Goal: Task Accomplishment & Management: Manage account settings

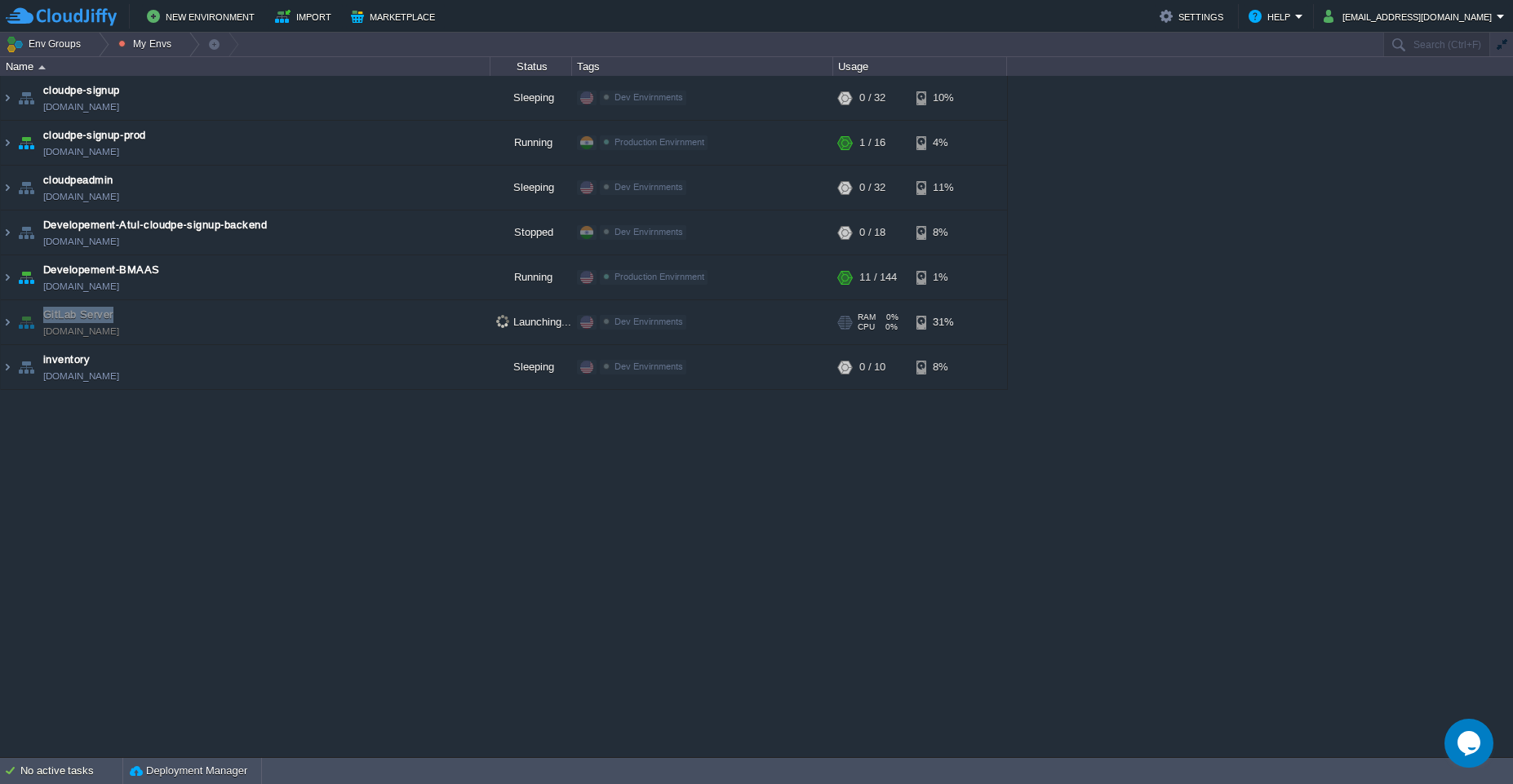
drag, startPoint x: 133, startPoint y: 308, endPoint x: 47, endPoint y: 314, distance: 86.2
click at [47, 314] on td "GitLab Server [DOMAIN_NAME]" at bounding box center [245, 323] width 489 height 45
copy span "GitLab Server"
click at [743, 588] on div "cloudpe website -developemeny environment dev-cloudpe.cloudjiffy.net Running is…" at bounding box center [756, 416] width 1513 height 681
click at [450, 540] on div "cloudpe website -developemeny environment dev-cloudpe.cloudjiffy.net Running is…" at bounding box center [756, 416] width 1513 height 681
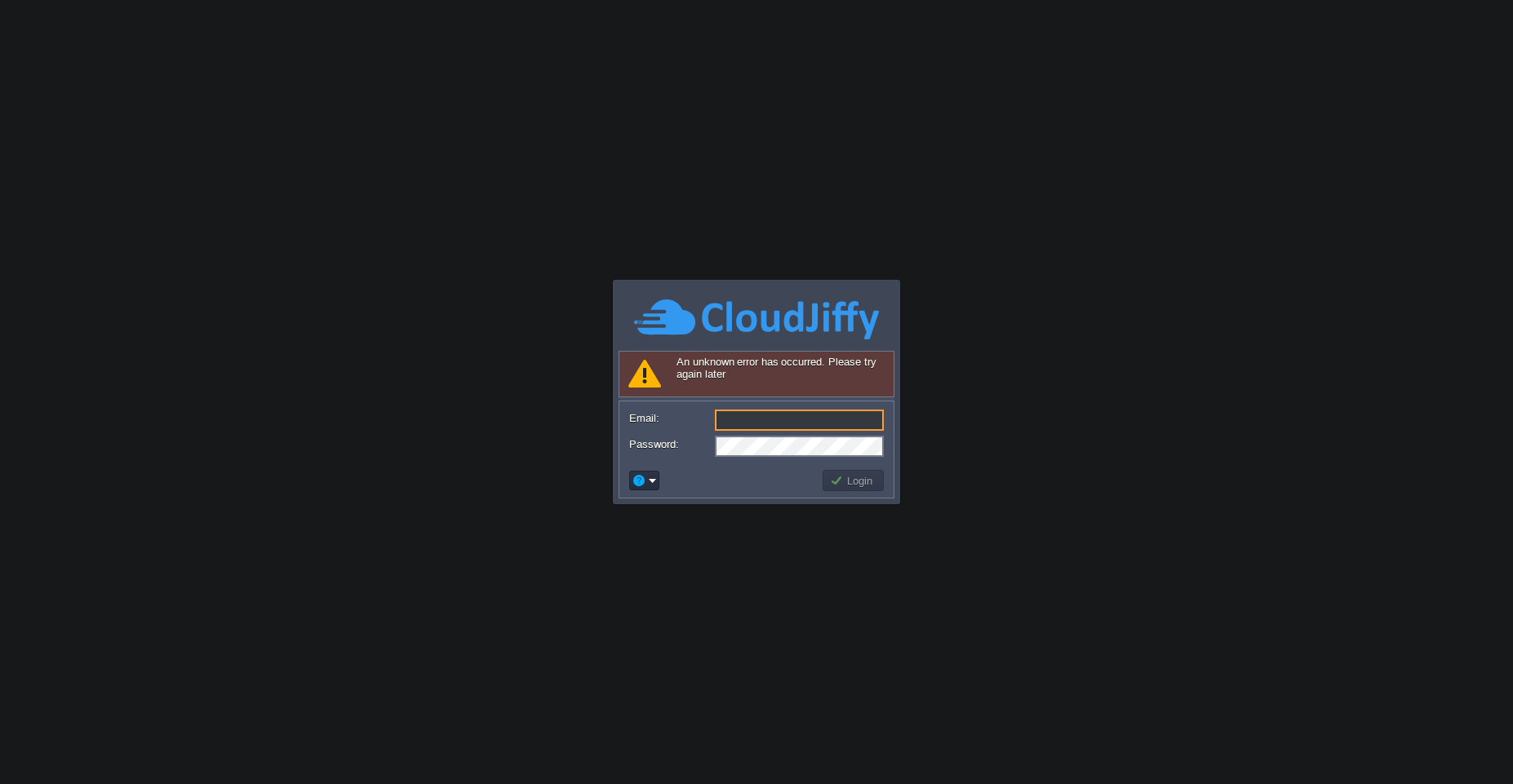
click at [793, 411] on input "Email:" at bounding box center [799, 420] width 169 height 21
click at [770, 426] on input "Email:" at bounding box center [799, 420] width 169 height 21
type input "[EMAIL_ADDRESS][DOMAIN_NAME]"
click at [842, 478] on button "Login" at bounding box center [853, 481] width 48 height 15
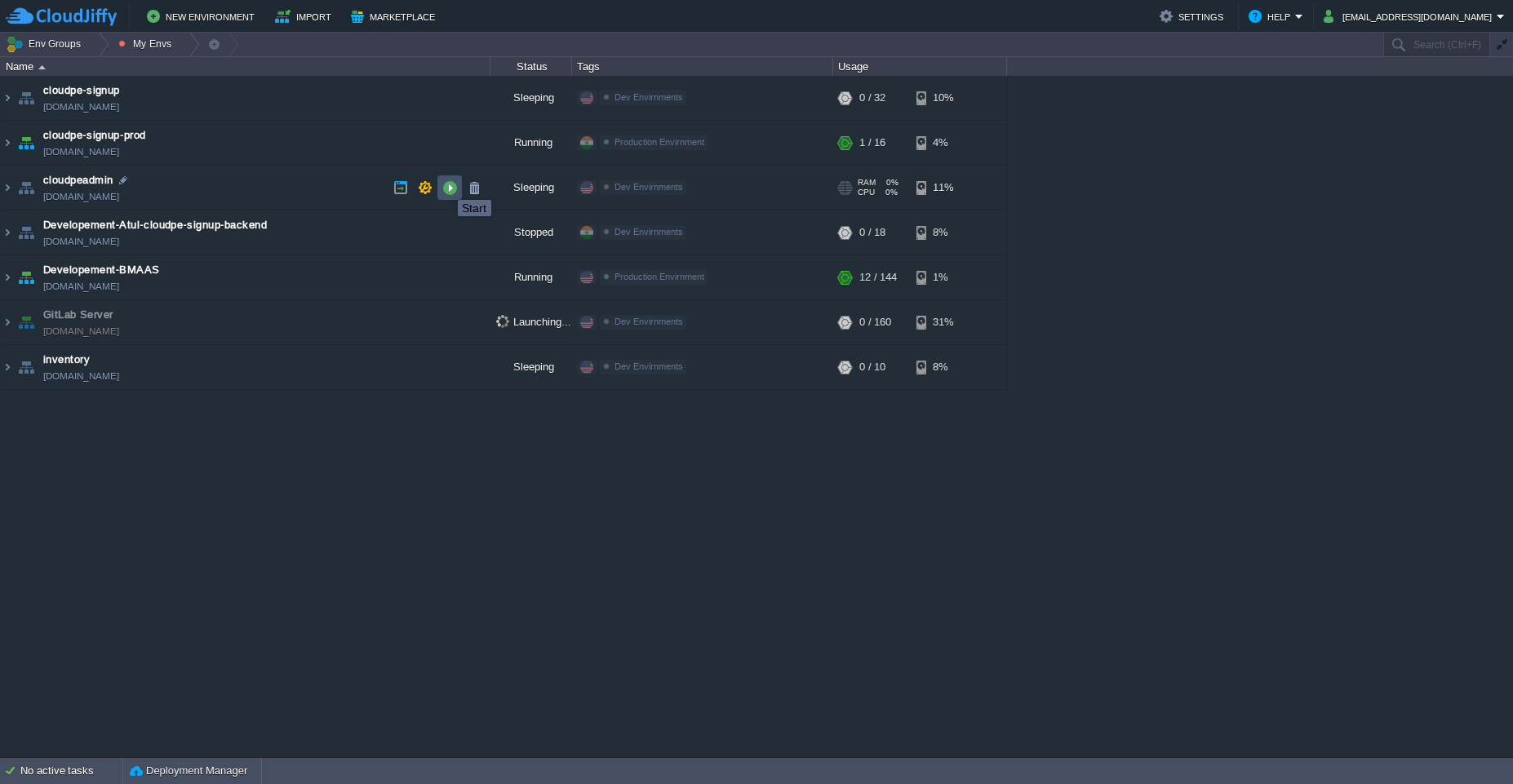
click at [445, 185] on button "button" at bounding box center [450, 188] width 15 height 15
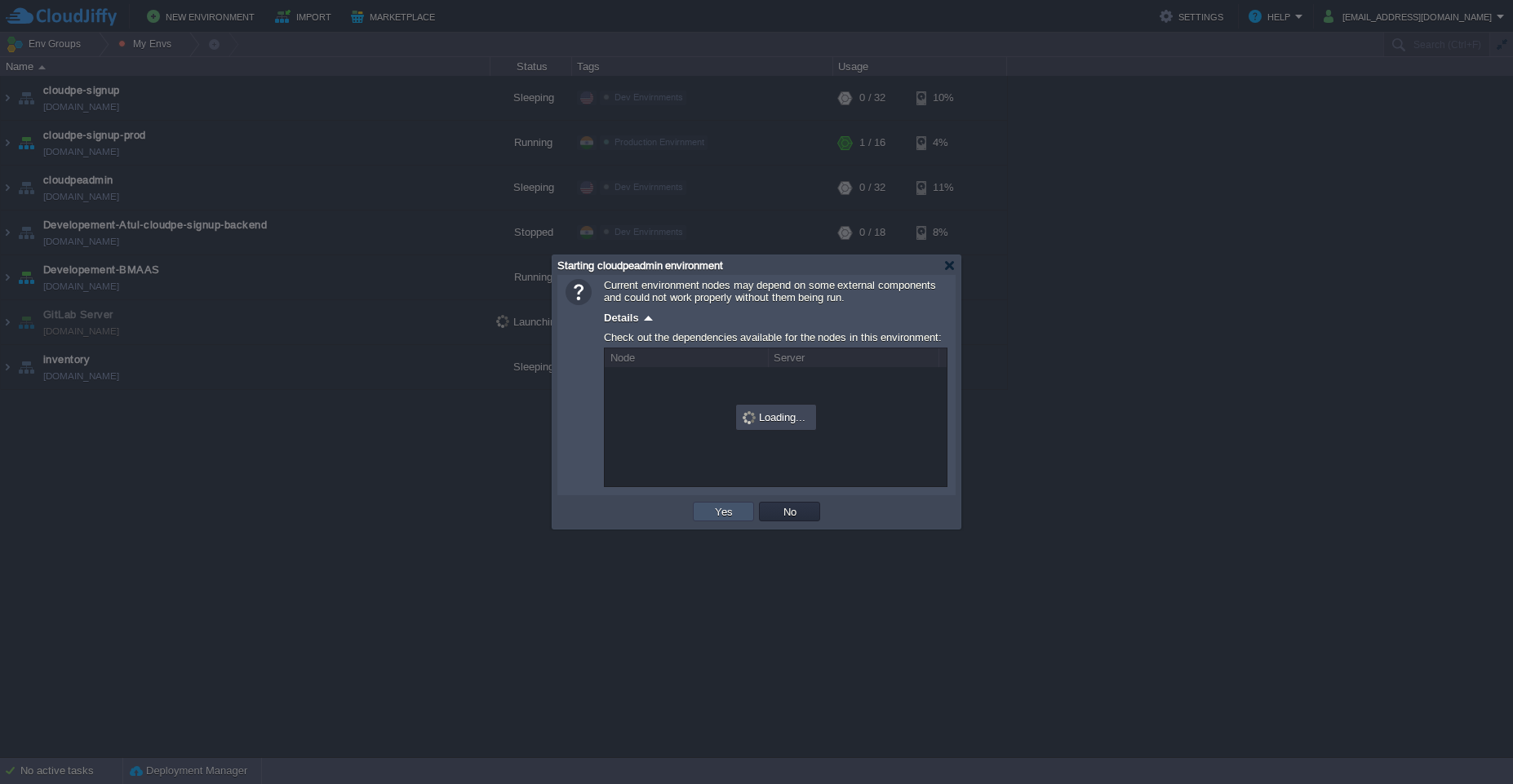
click at [730, 511] on button "Yes" at bounding box center [723, 511] width 28 height 15
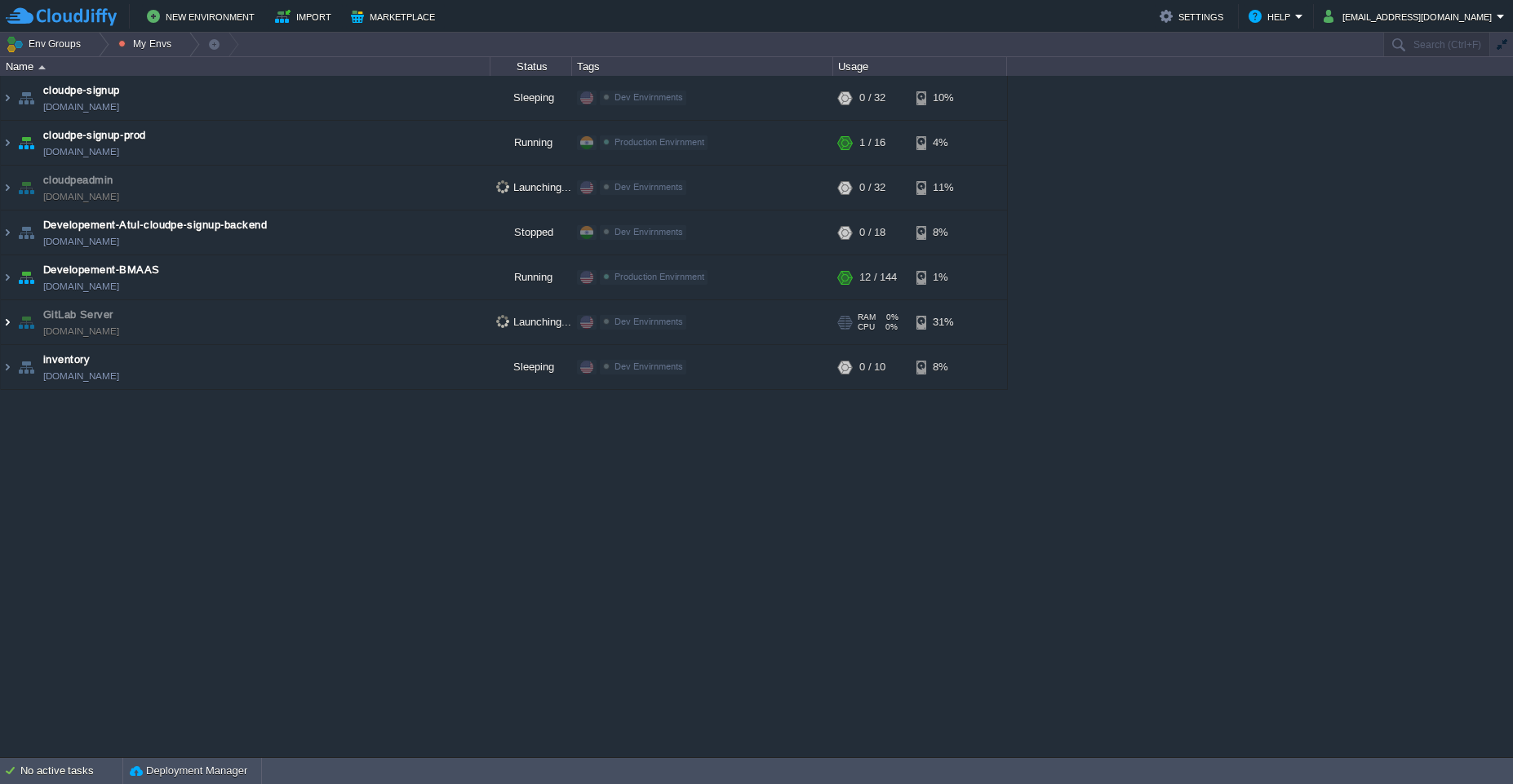
click at [2, 321] on img at bounding box center [7, 322] width 13 height 44
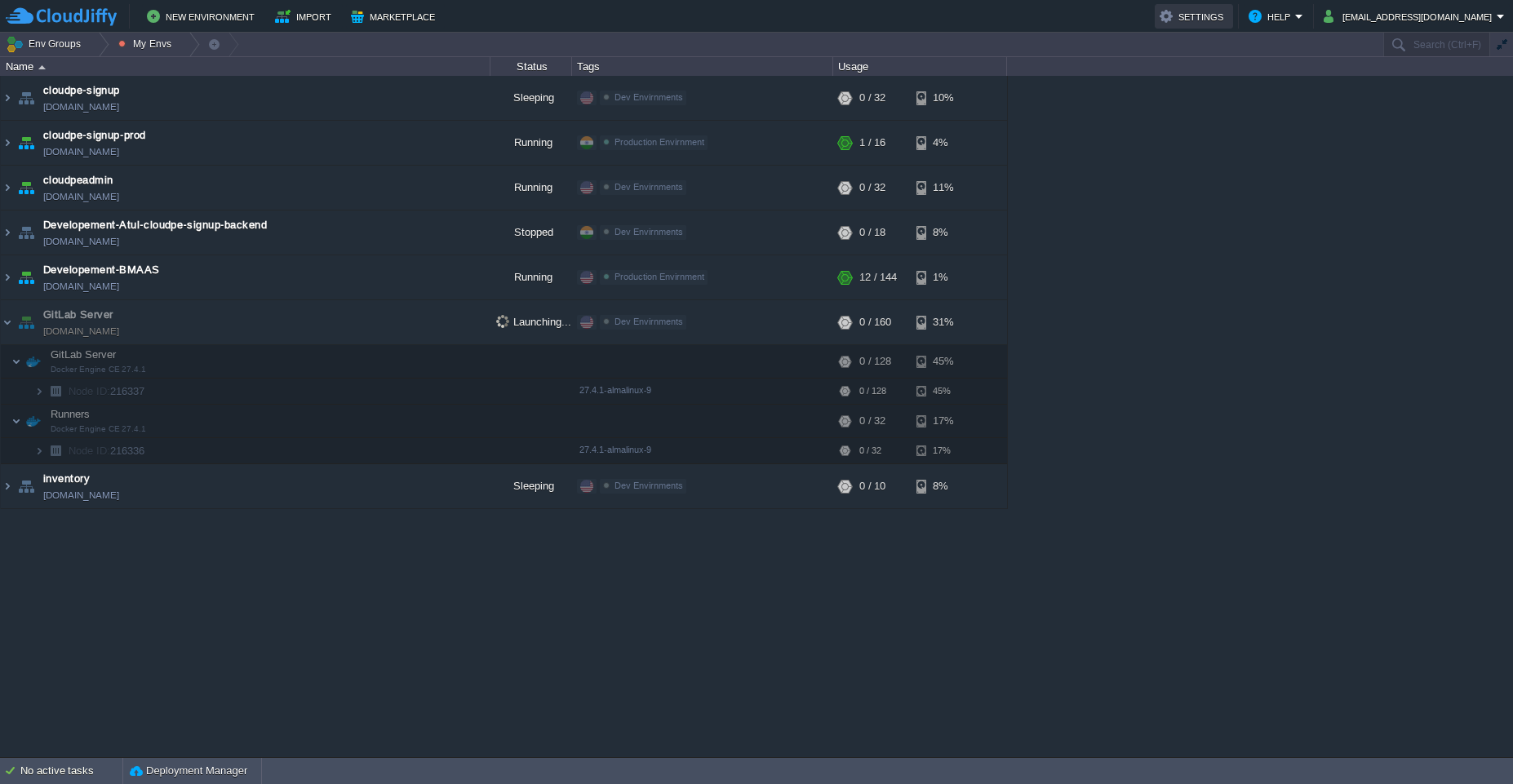
click at [1189, 20] on button "Settings" at bounding box center [1193, 16] width 68 height 20
click at [1438, 12] on button "[EMAIL_ADDRESS][DOMAIN_NAME]" at bounding box center [1409, 16] width 173 height 20
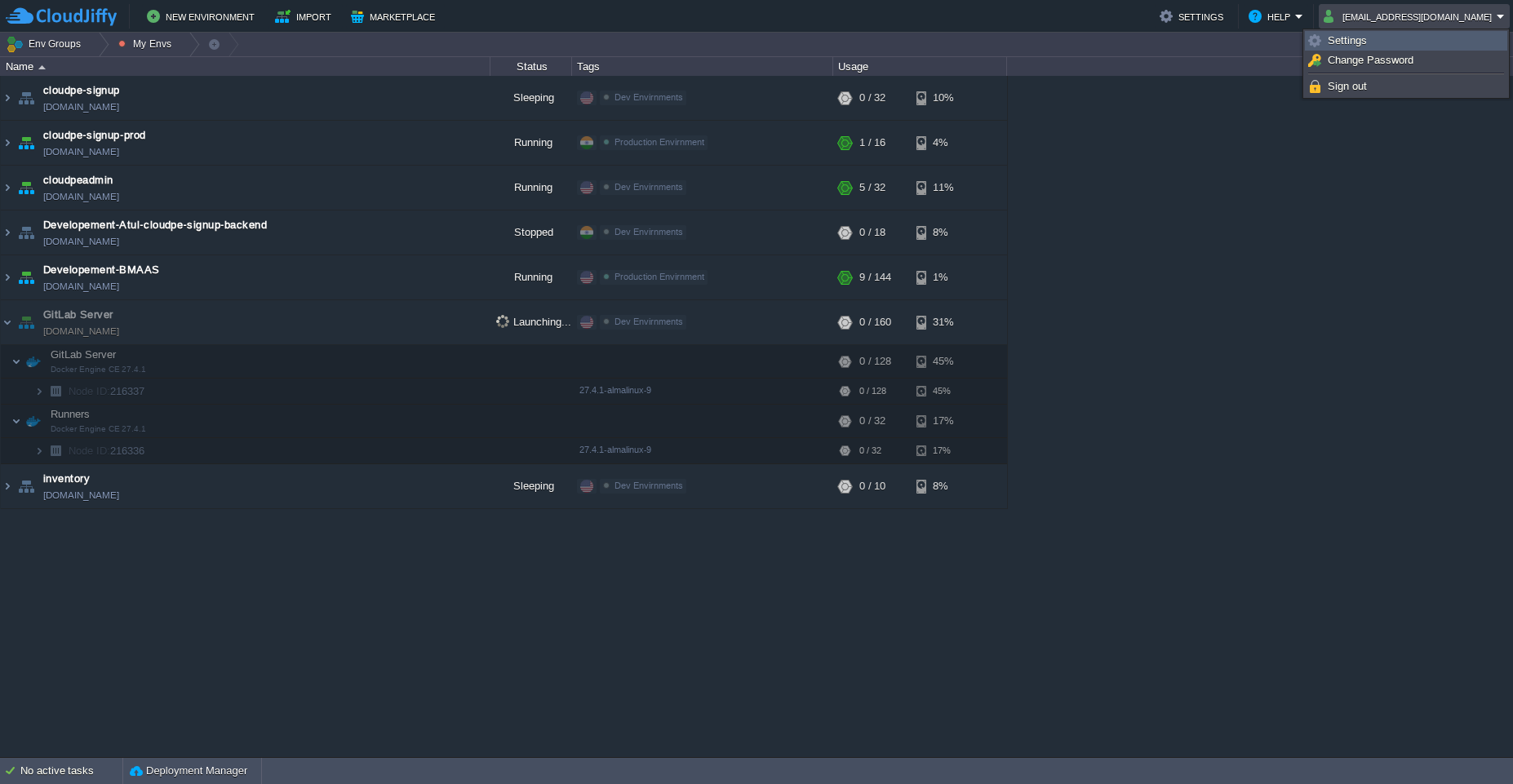
click at [1394, 49] on link "Settings" at bounding box center [1406, 40] width 201 height 18
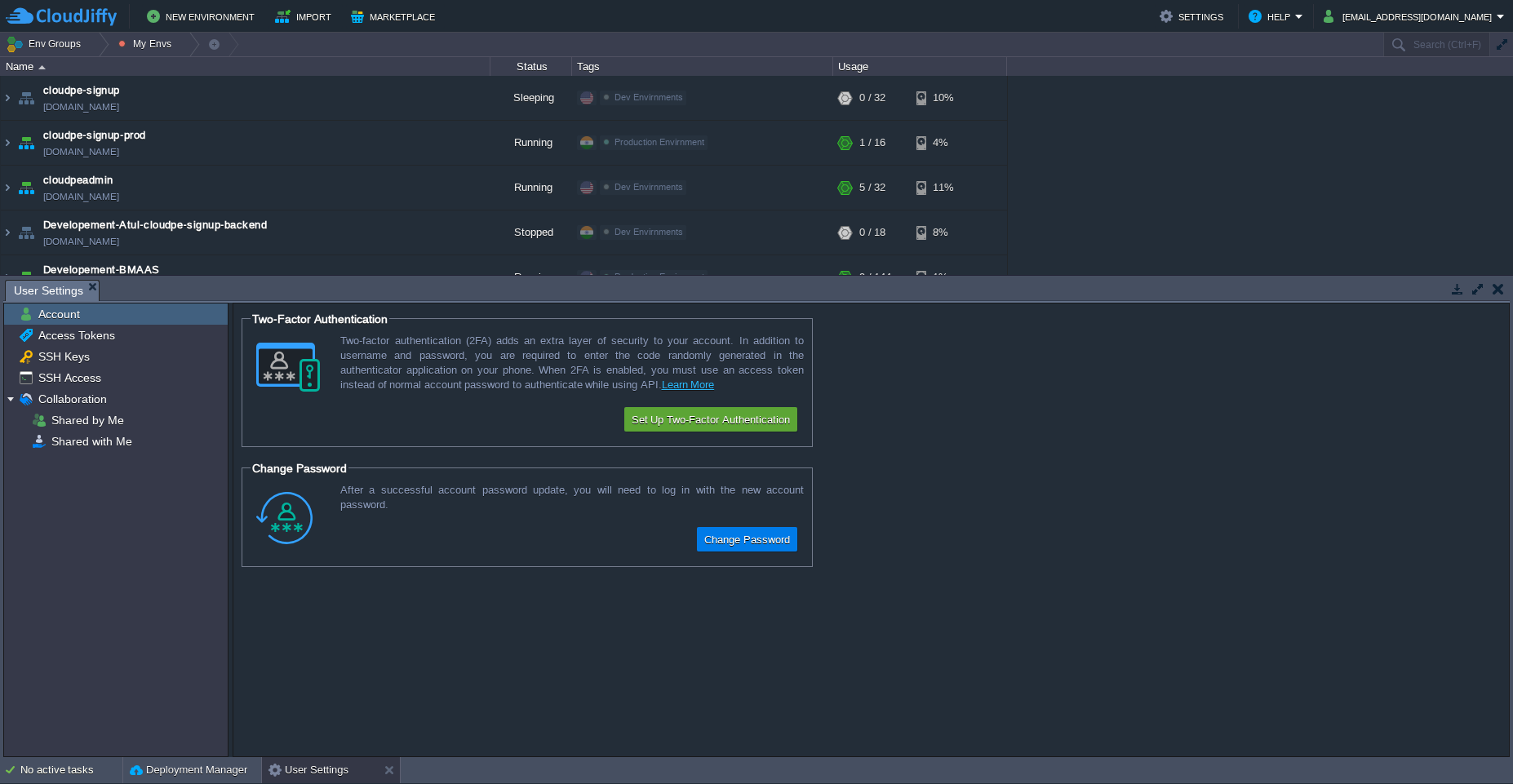
click at [84, 321] on div "Account" at bounding box center [115, 314] width 223 height 21
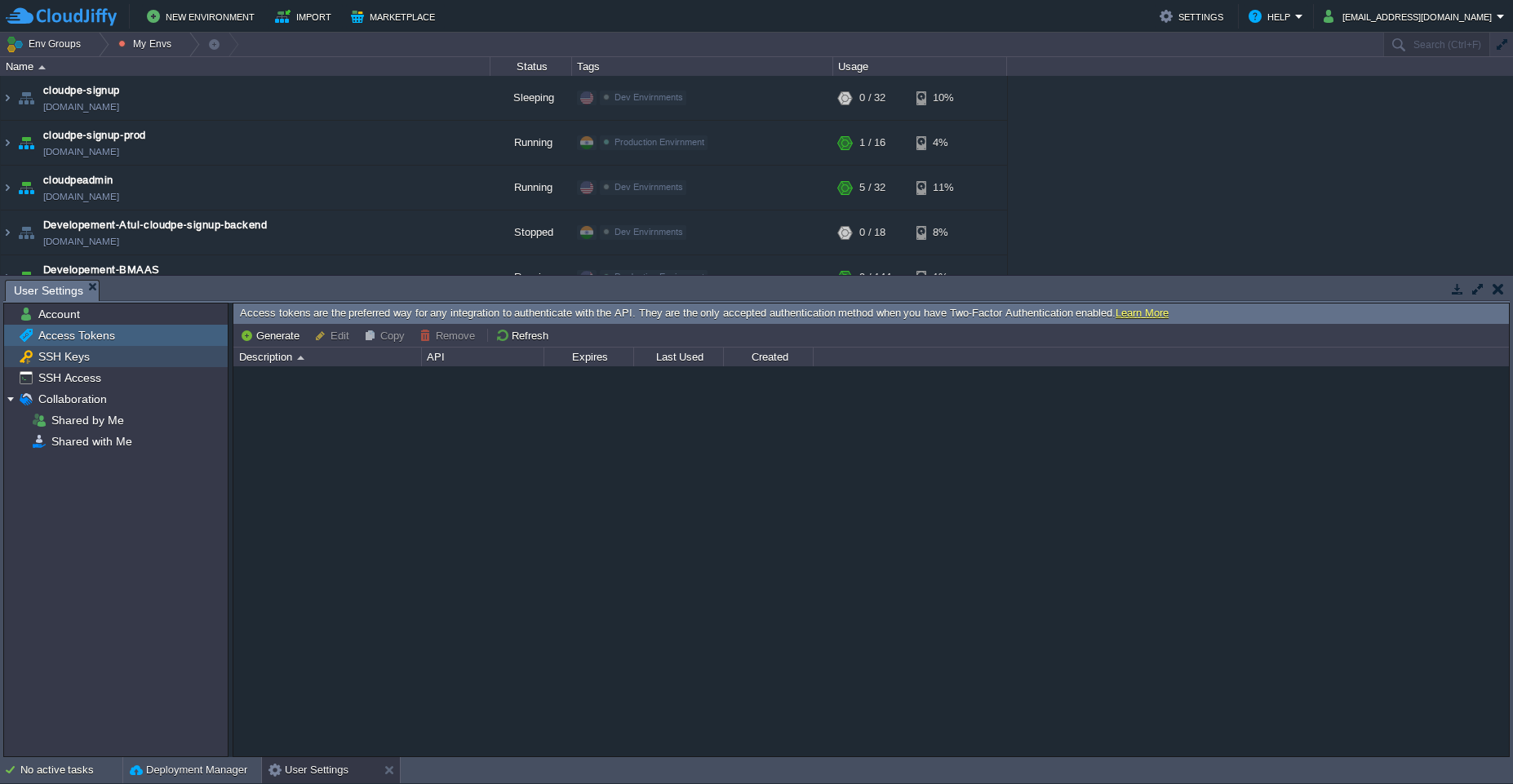
click at [84, 357] on span "SSH Keys" at bounding box center [63, 357] width 57 height 15
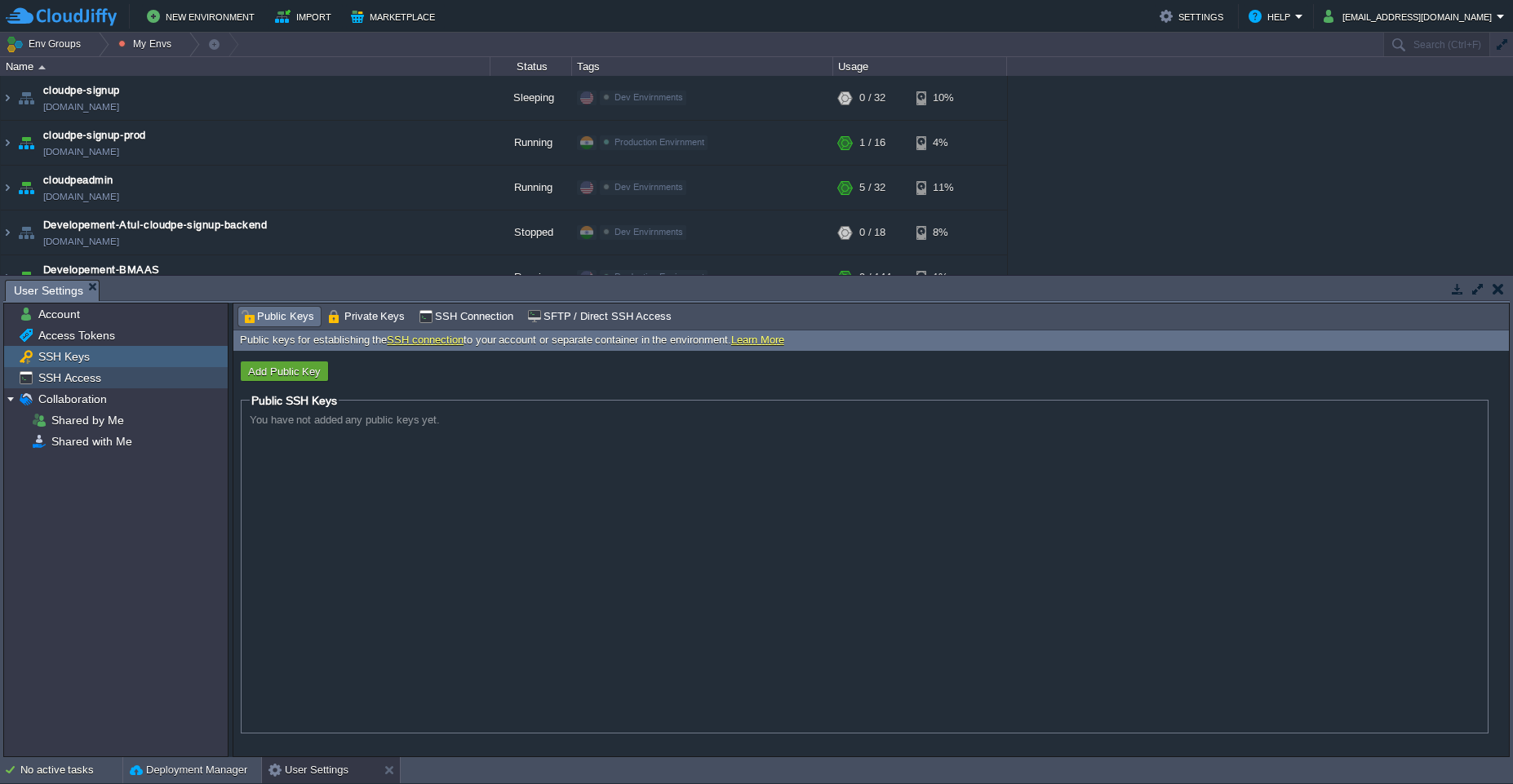
click at [81, 383] on span "SSH Access" at bounding box center [69, 378] width 68 height 15
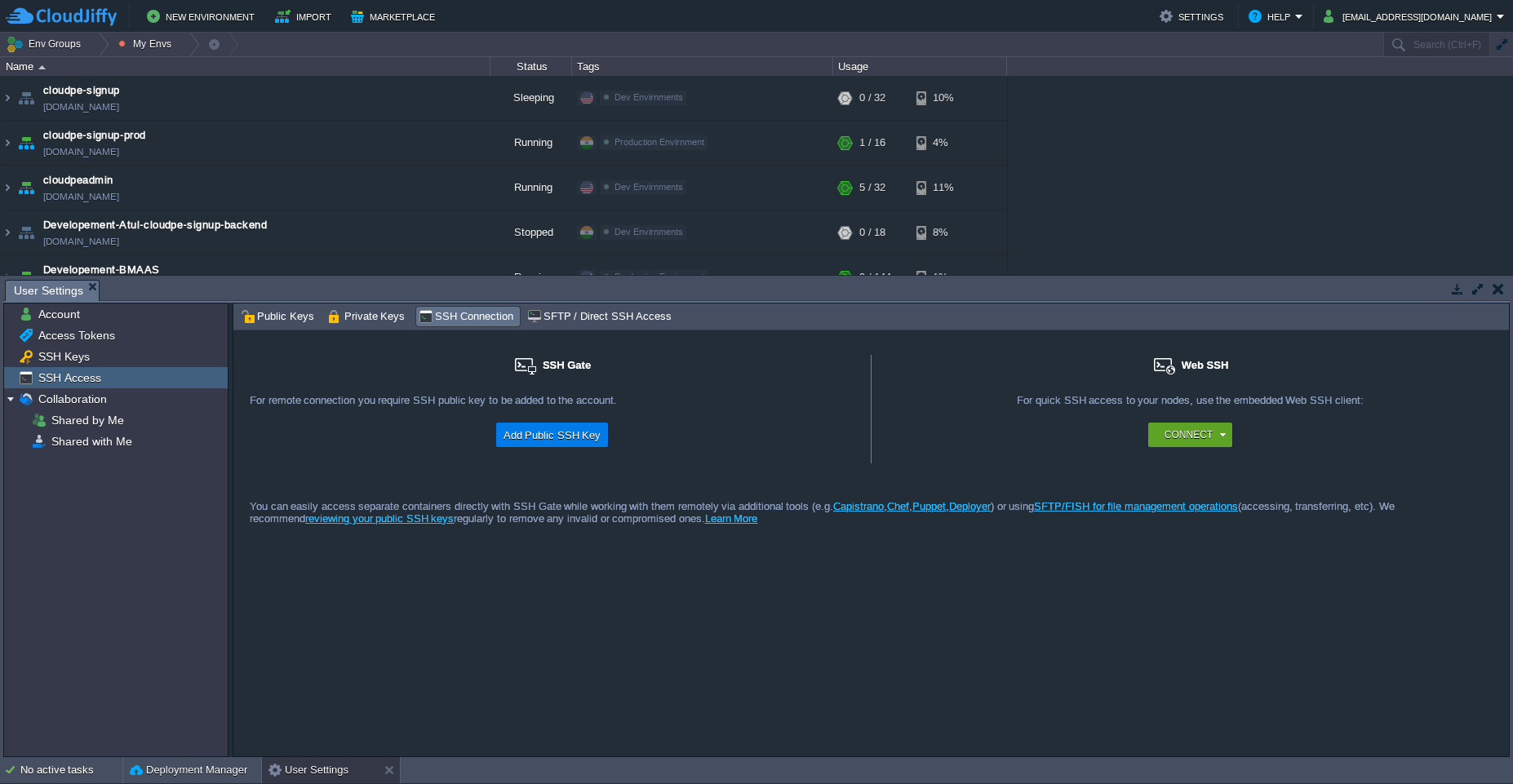
click at [1498, 294] on button "button" at bounding box center [1498, 289] width 11 height 15
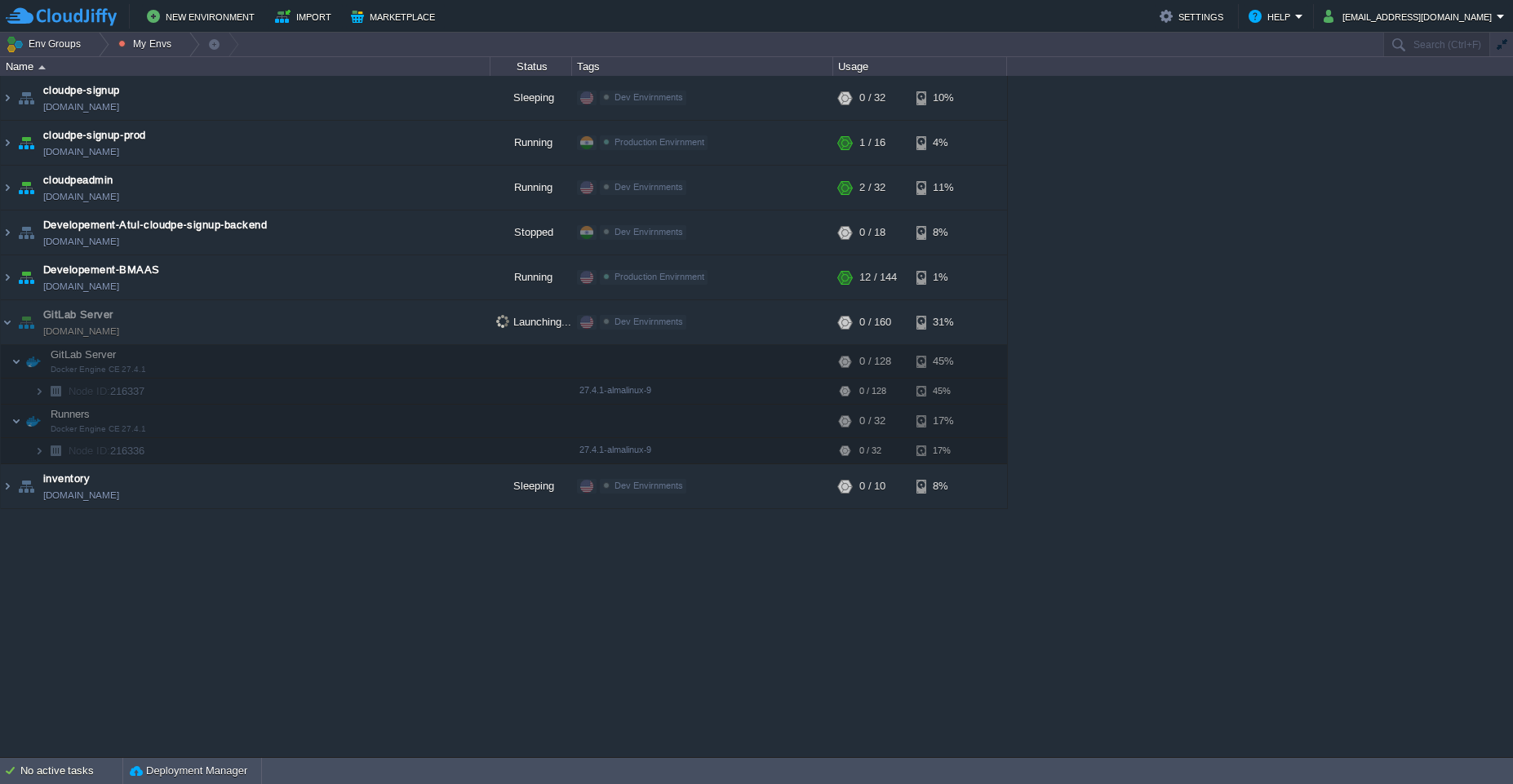
click at [527, 599] on div "cloudpe website -developemeny environment [DOMAIN_NAME] Running [PERSON_NAME] +…" at bounding box center [756, 416] width 1513 height 681
click at [375, 189] on button "button" at bounding box center [376, 188] width 15 height 15
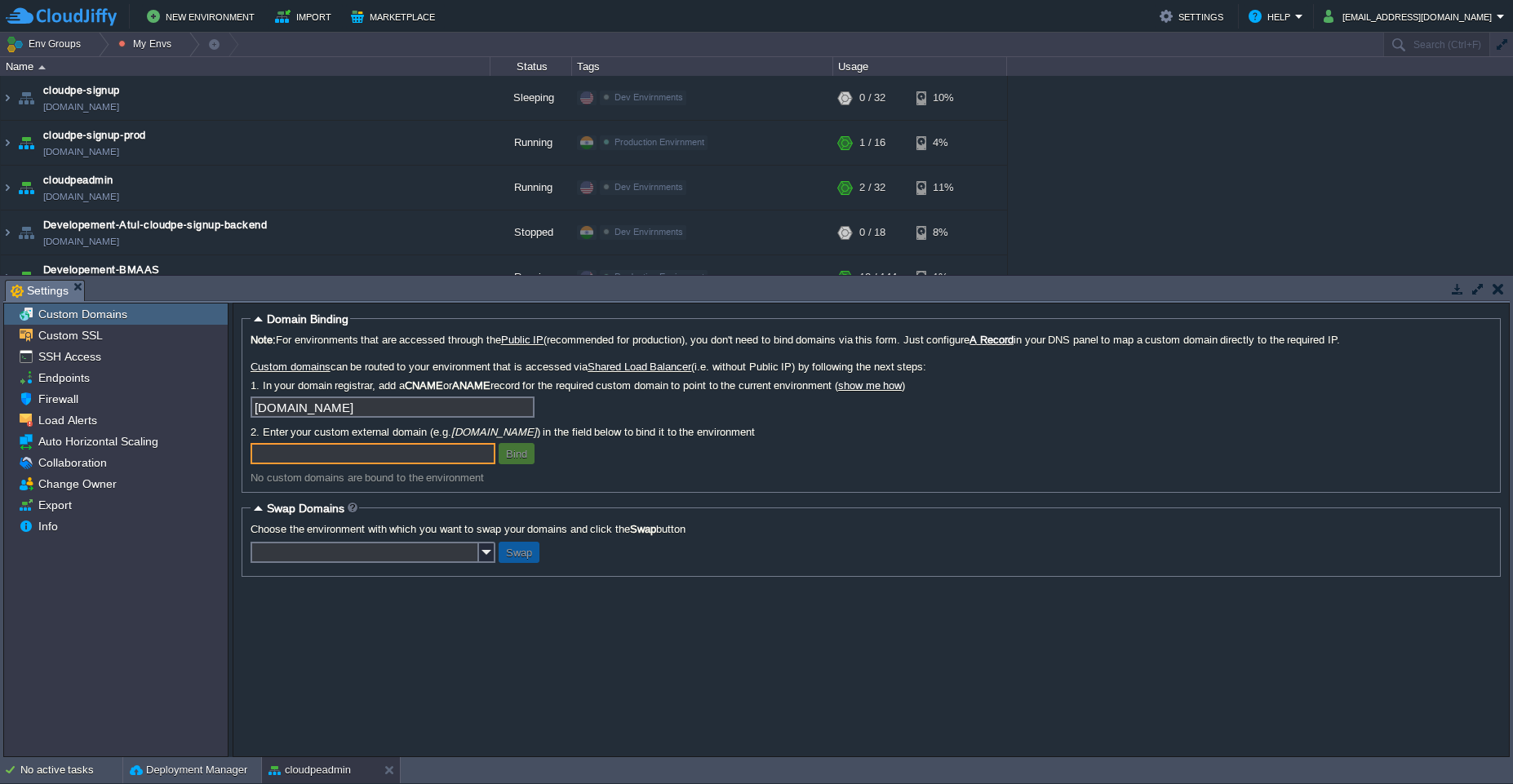
click at [81, 316] on span "Custom Domains" at bounding box center [82, 315] width 94 height 15
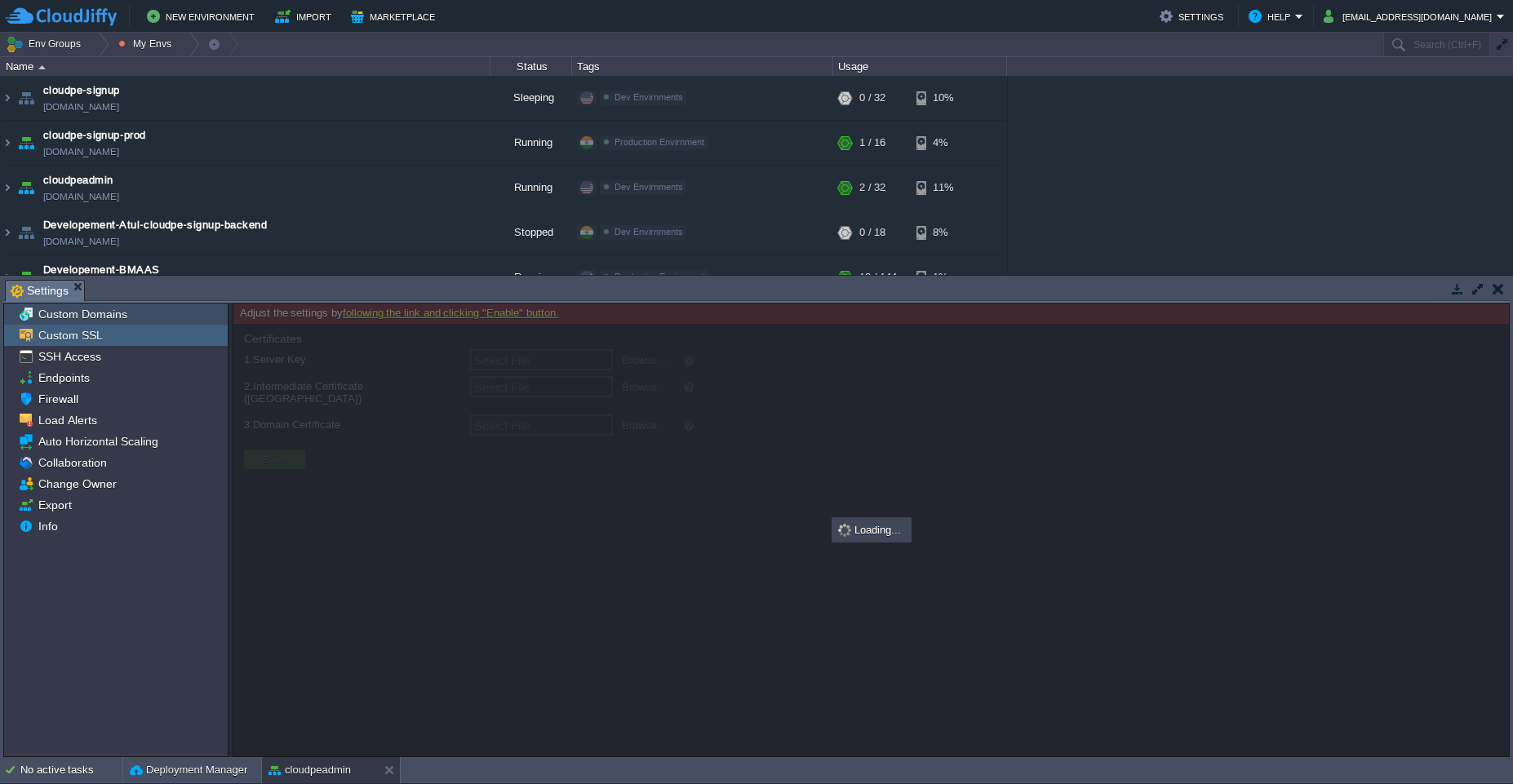
type input "Select File"
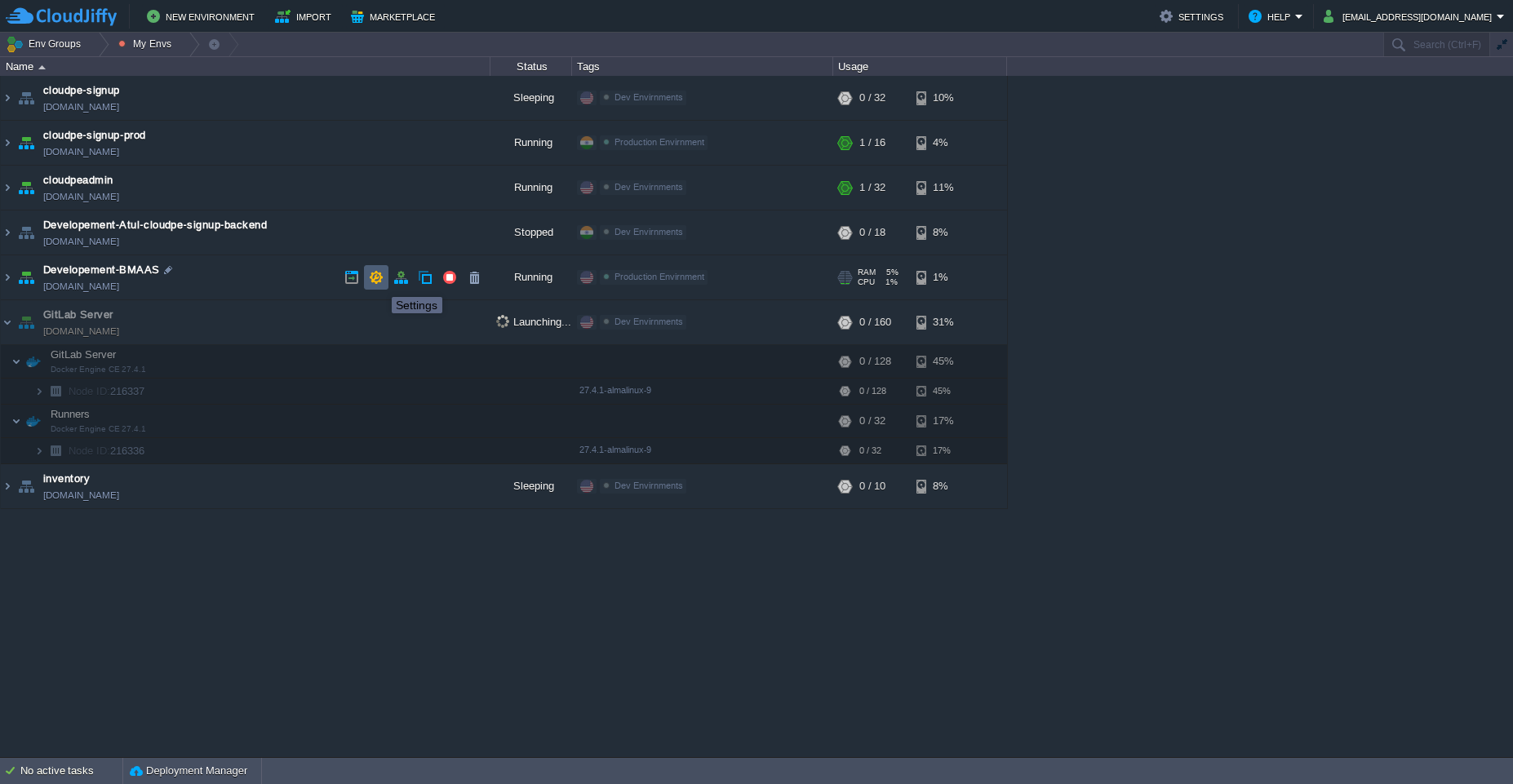
click at [379, 282] on button "button" at bounding box center [376, 277] width 15 height 15
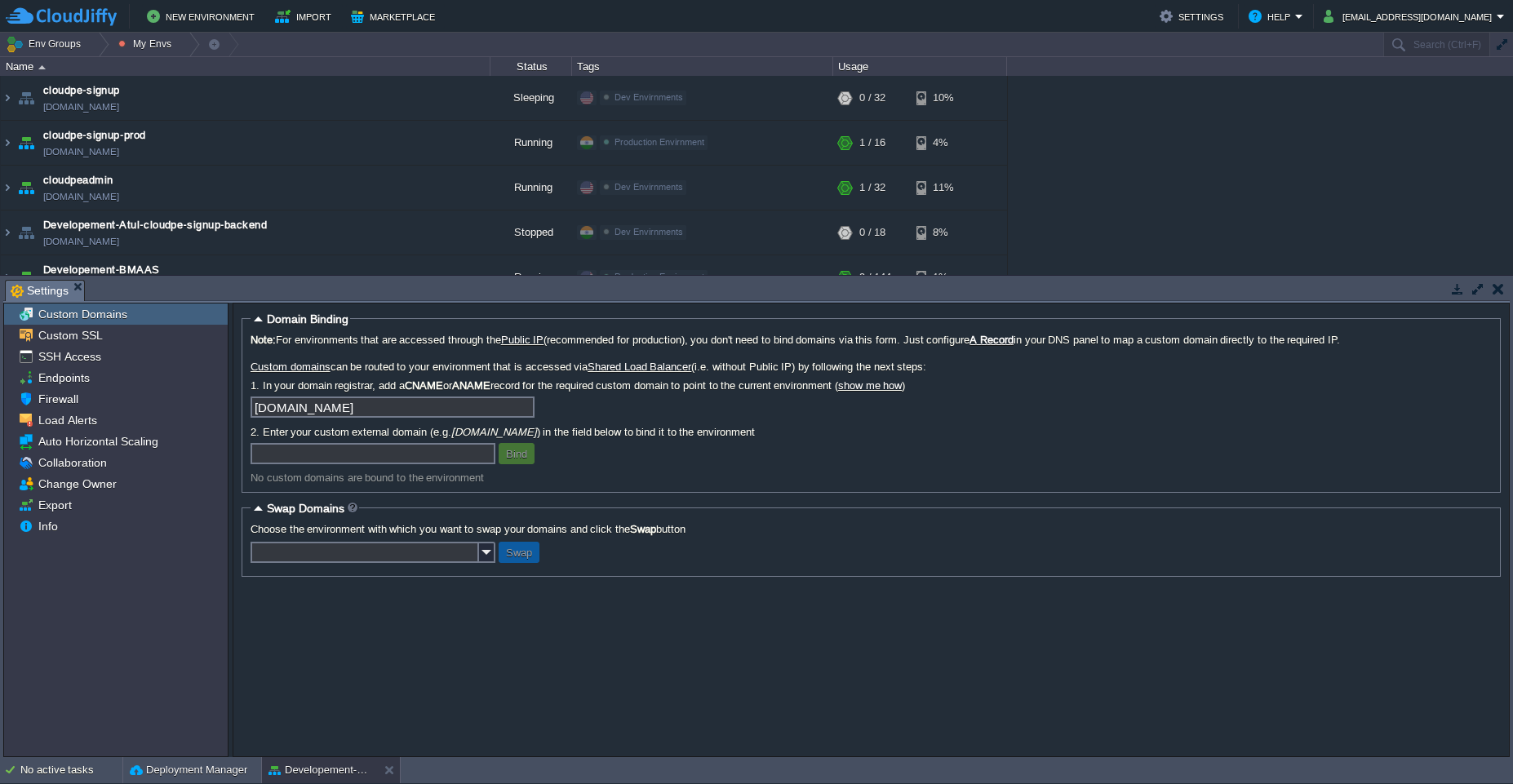
click at [124, 317] on span "Custom Domains" at bounding box center [82, 315] width 94 height 15
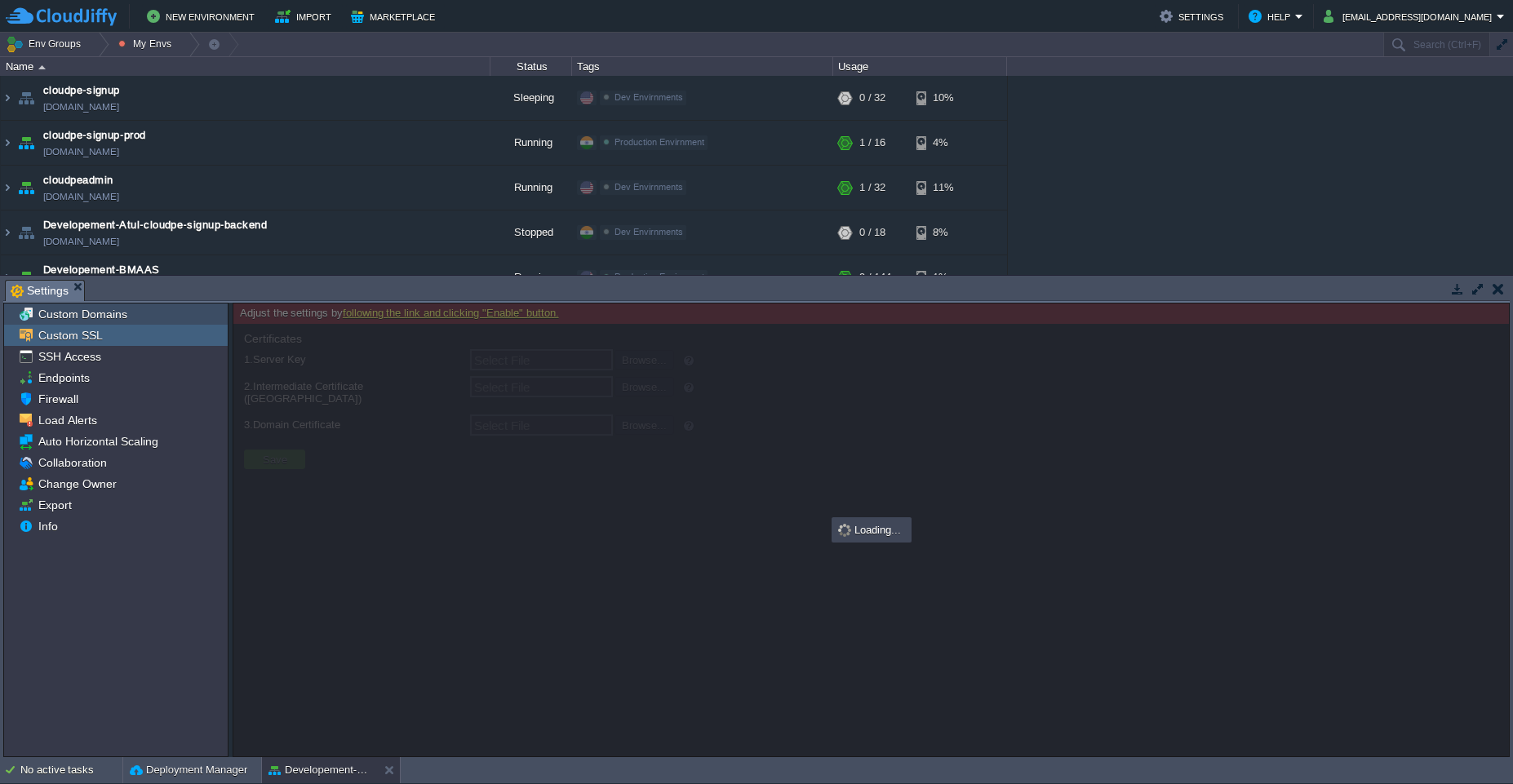
type input "Select File"
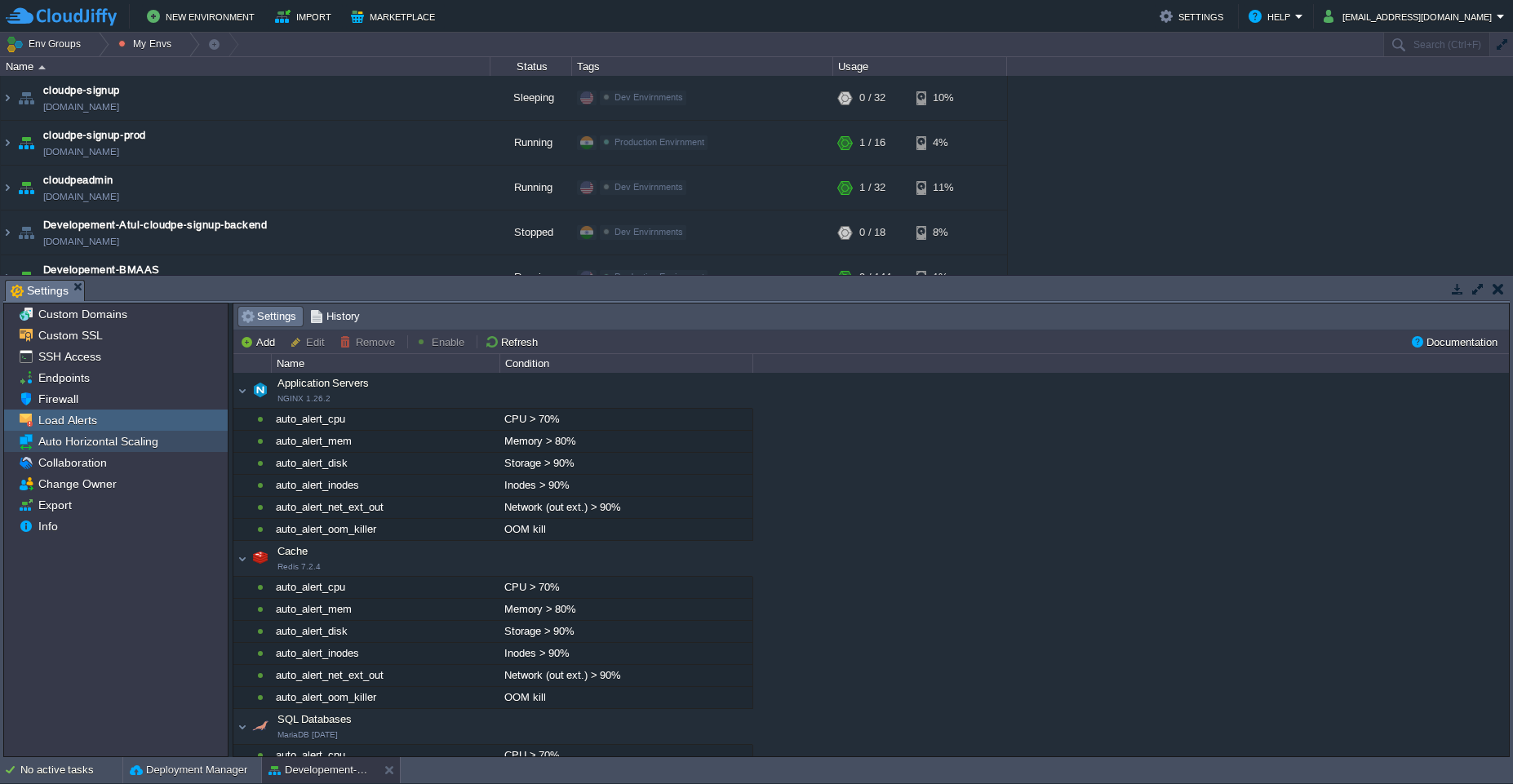
click at [122, 444] on span "Auto Horizontal Scaling" at bounding box center [98, 441] width 126 height 15
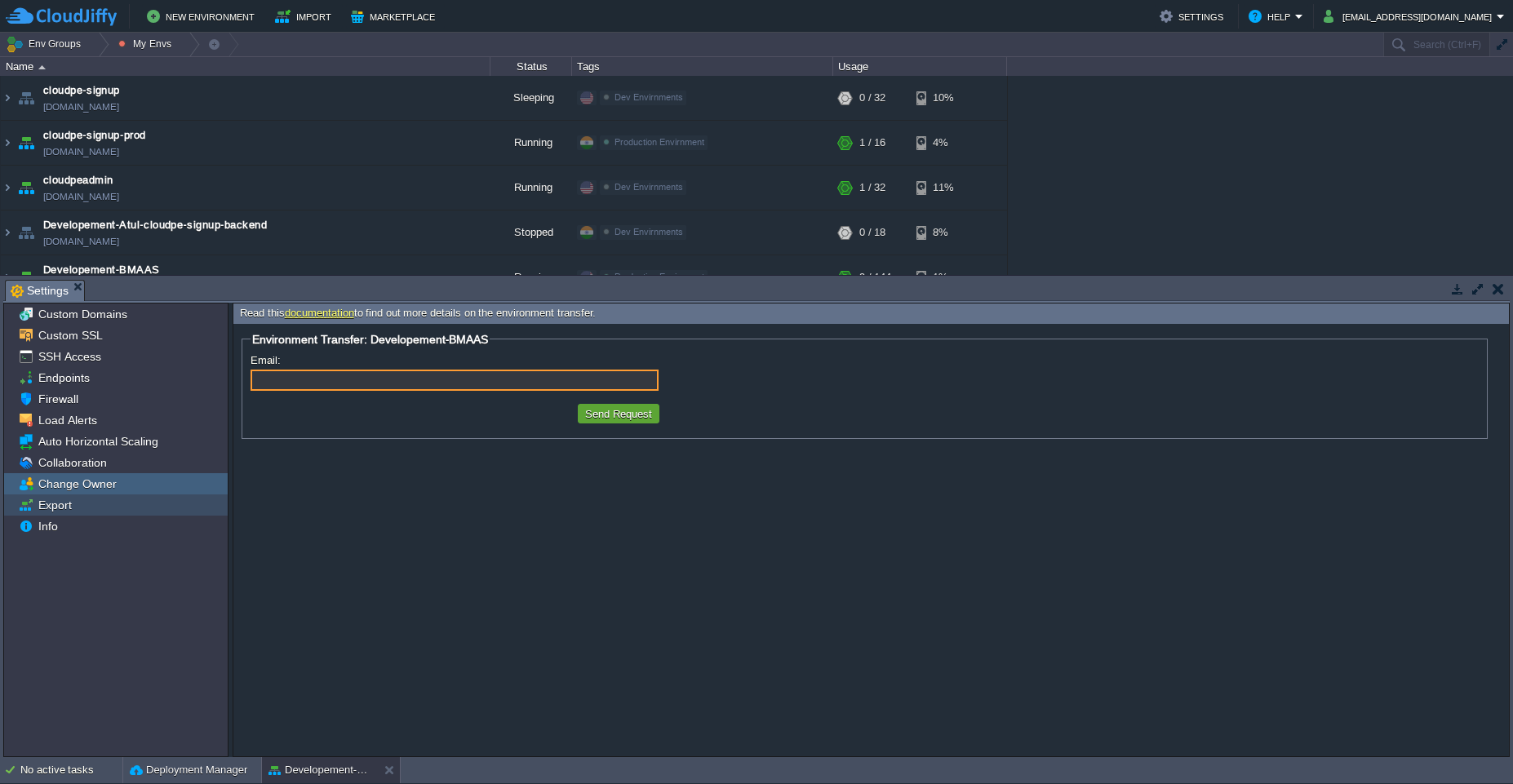
click at [69, 500] on span "Export" at bounding box center [55, 505] width 39 height 15
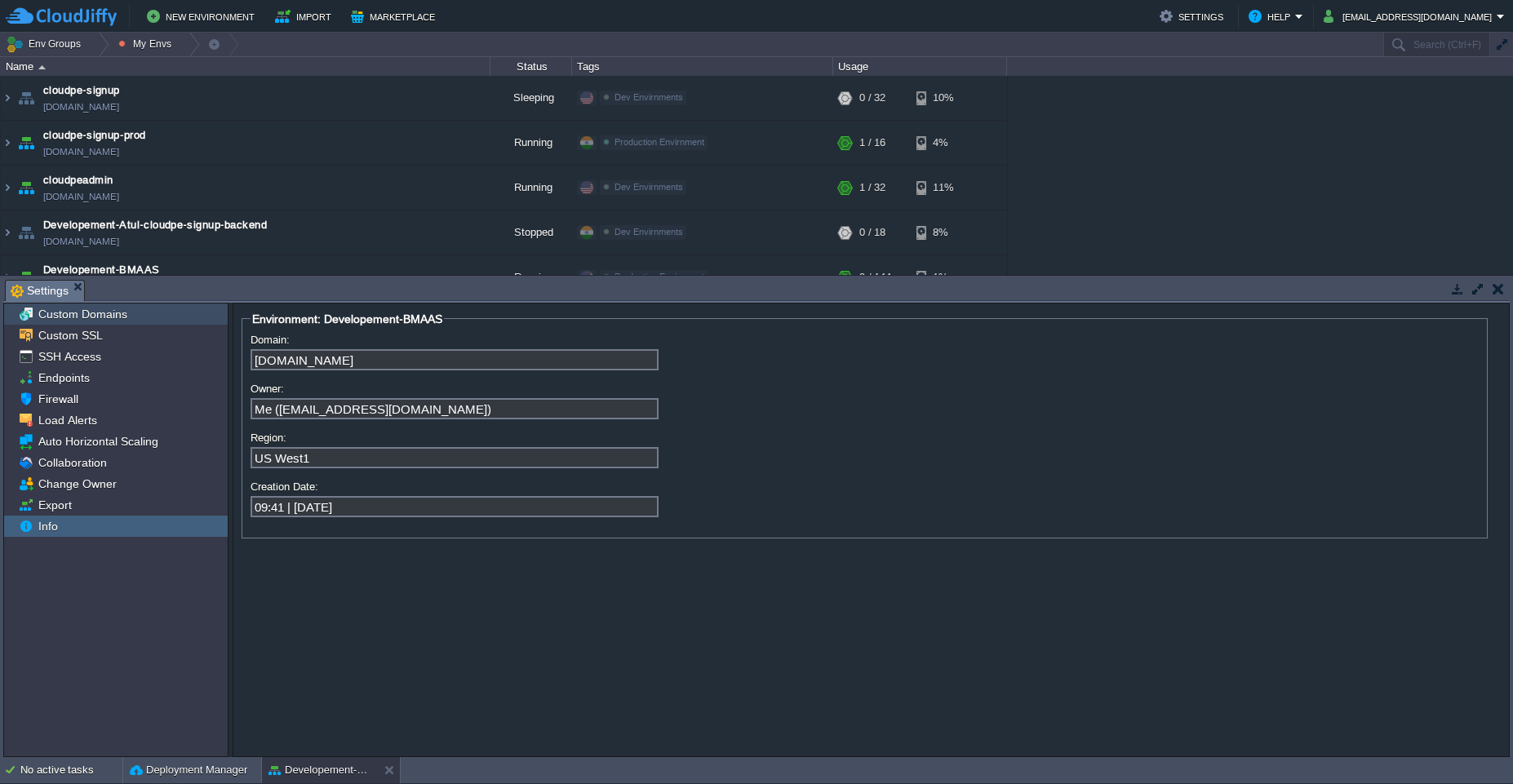
click at [69, 319] on span "Custom Domains" at bounding box center [82, 315] width 94 height 15
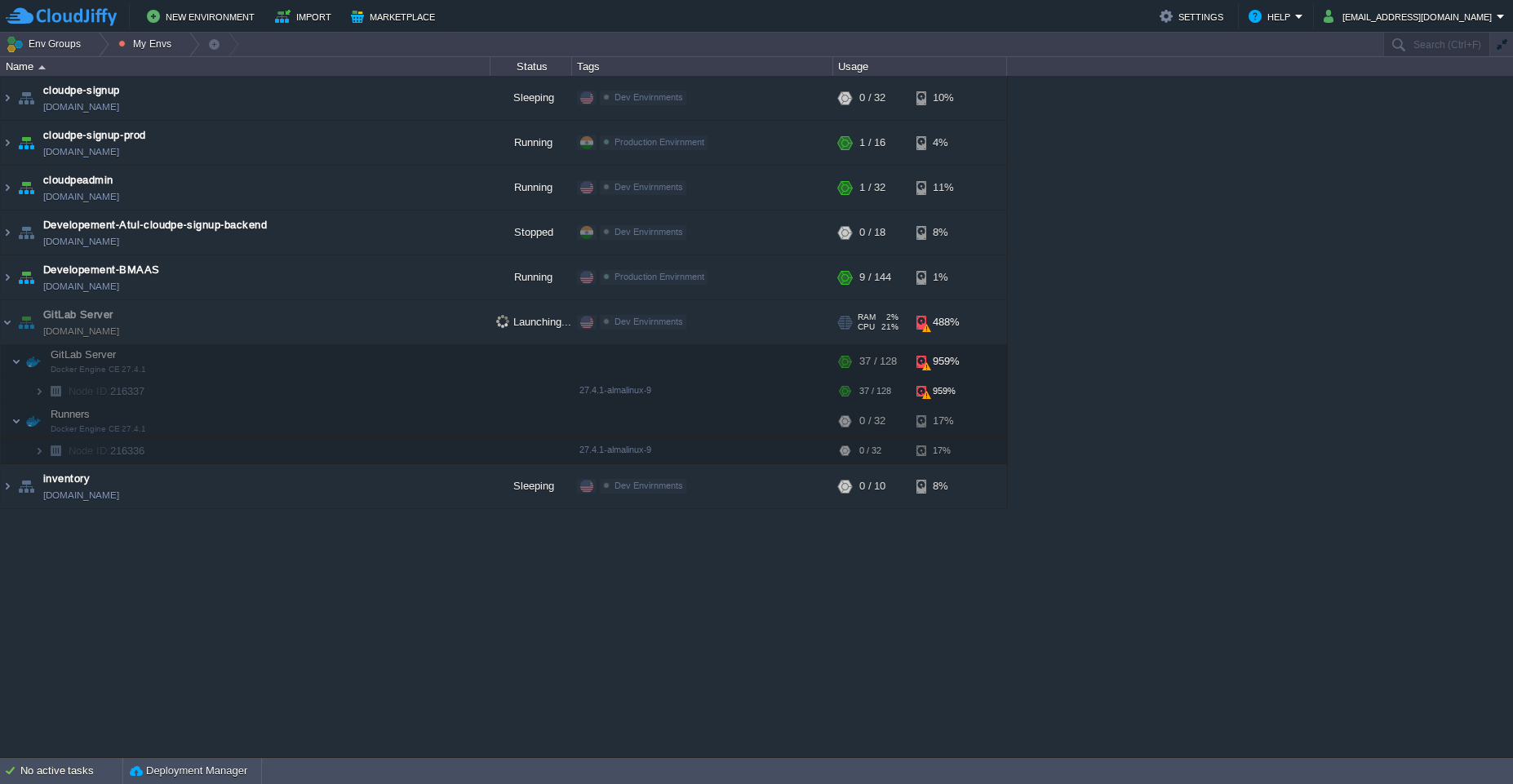
click at [385, 321] on td "GitLab Server [DOMAIN_NAME]" at bounding box center [245, 323] width 489 height 45
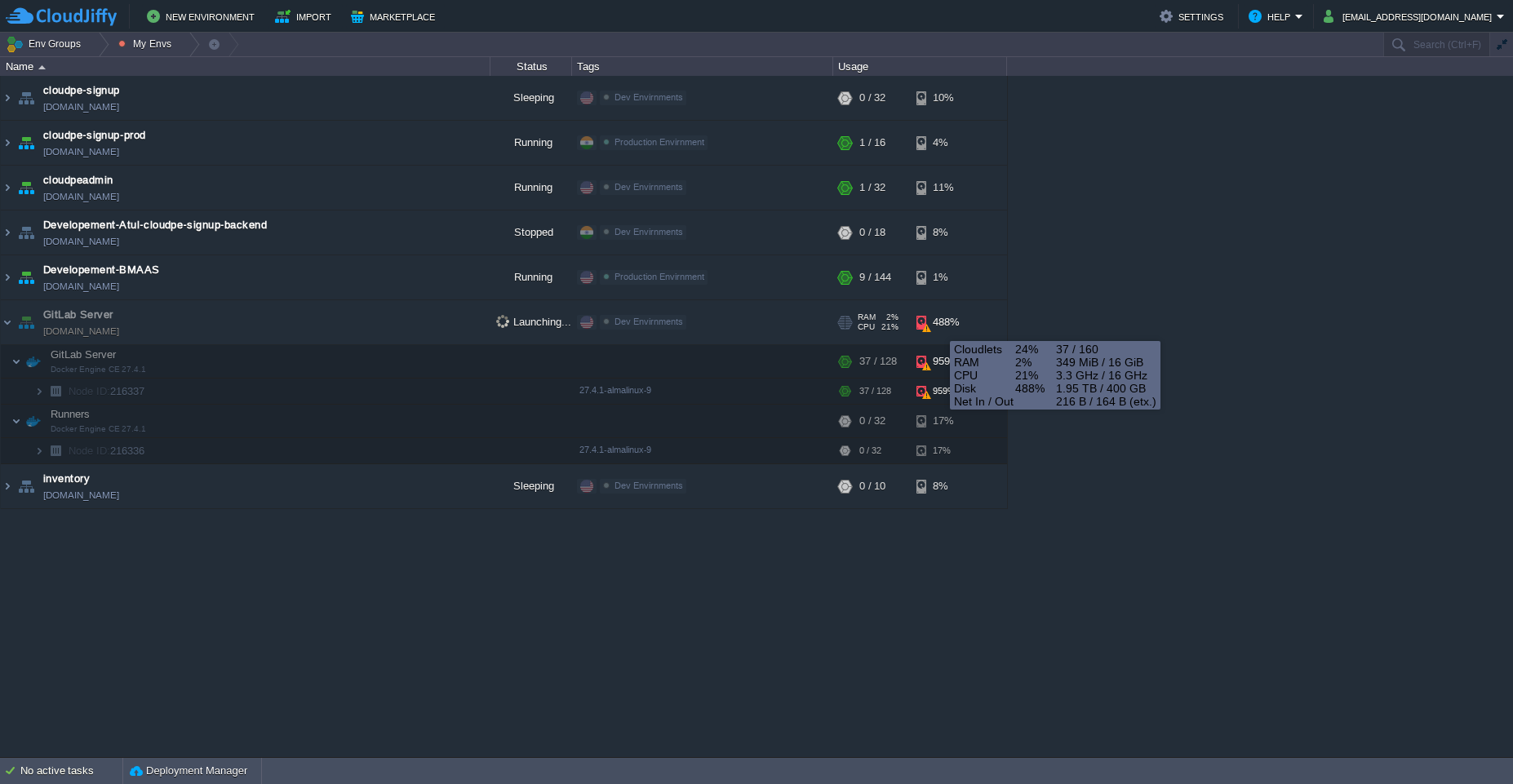
click at [927, 333] on div "488%" at bounding box center [943, 322] width 53 height 44
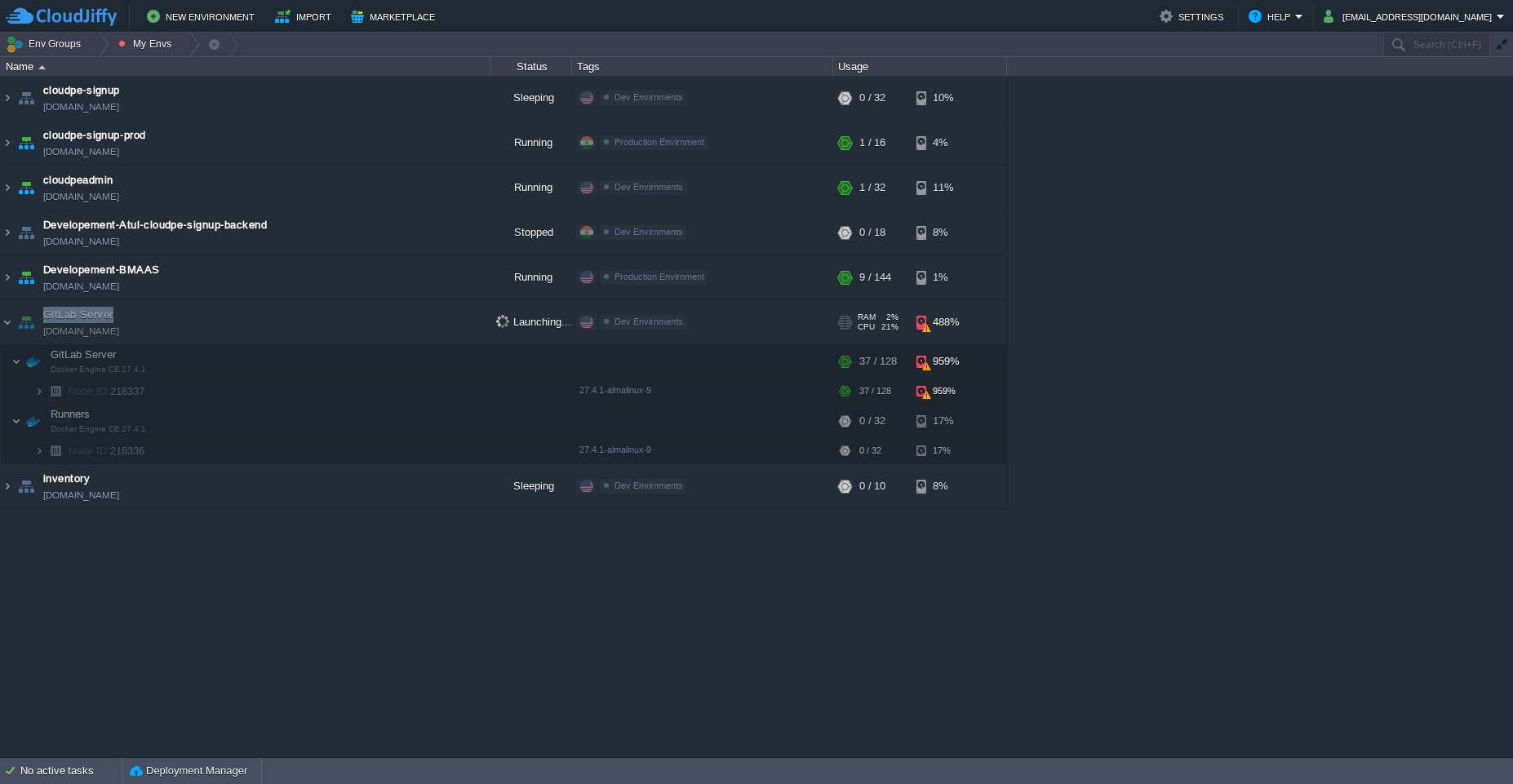
drag, startPoint x: 120, startPoint y: 310, endPoint x: 44, endPoint y: 311, distance: 76.0
click at [44, 311] on td "GitLab Server [DOMAIN_NAME]" at bounding box center [245, 323] width 489 height 45
copy span "GitLab Server"
click at [1220, 527] on div "cloudpe website -developemeny environment [DOMAIN_NAME] Running [PERSON_NAME] +…" at bounding box center [756, 416] width 1513 height 681
click at [1181, 19] on button "Settings" at bounding box center [1193, 16] width 68 height 20
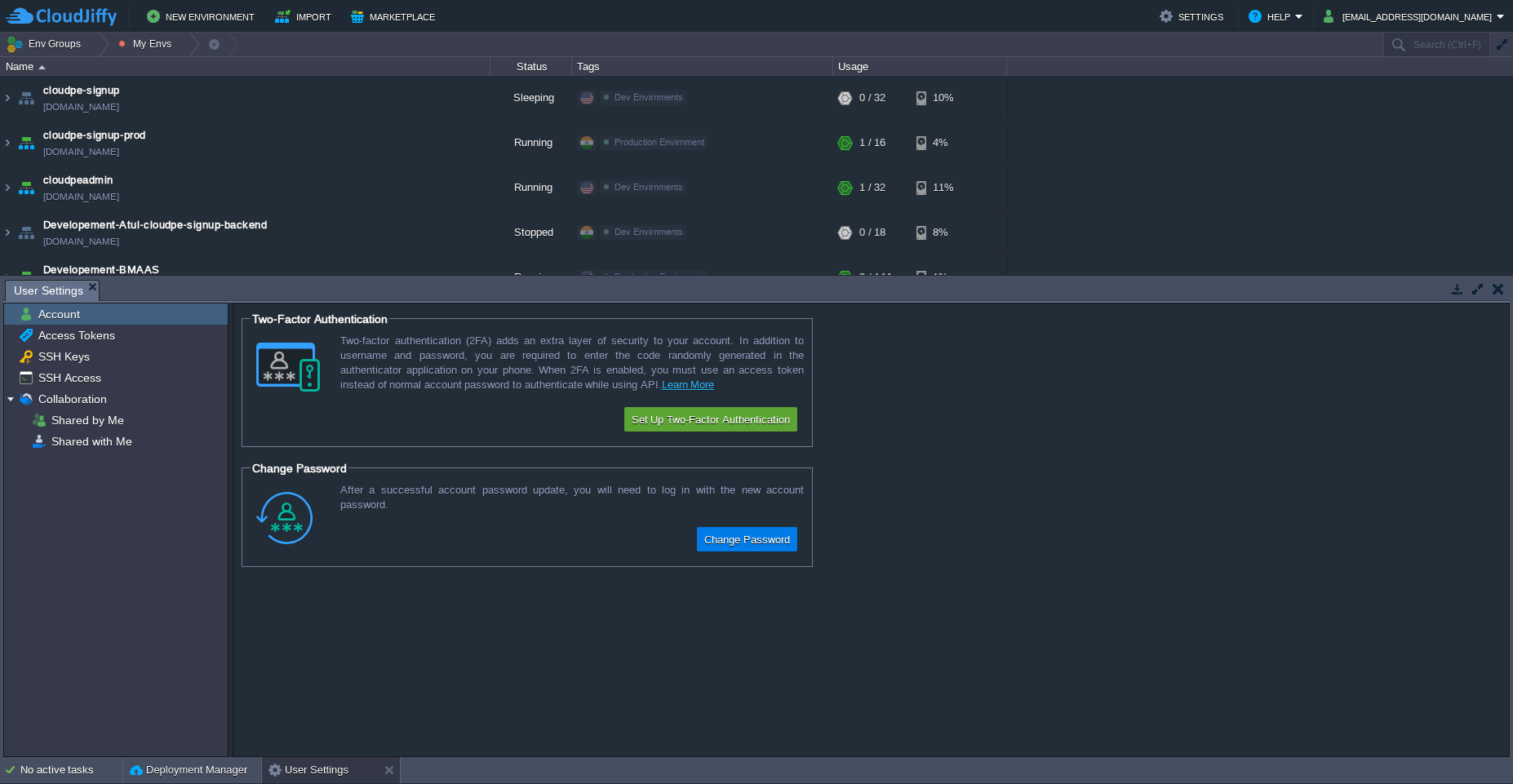
click at [1497, 288] on button "button" at bounding box center [1498, 289] width 11 height 15
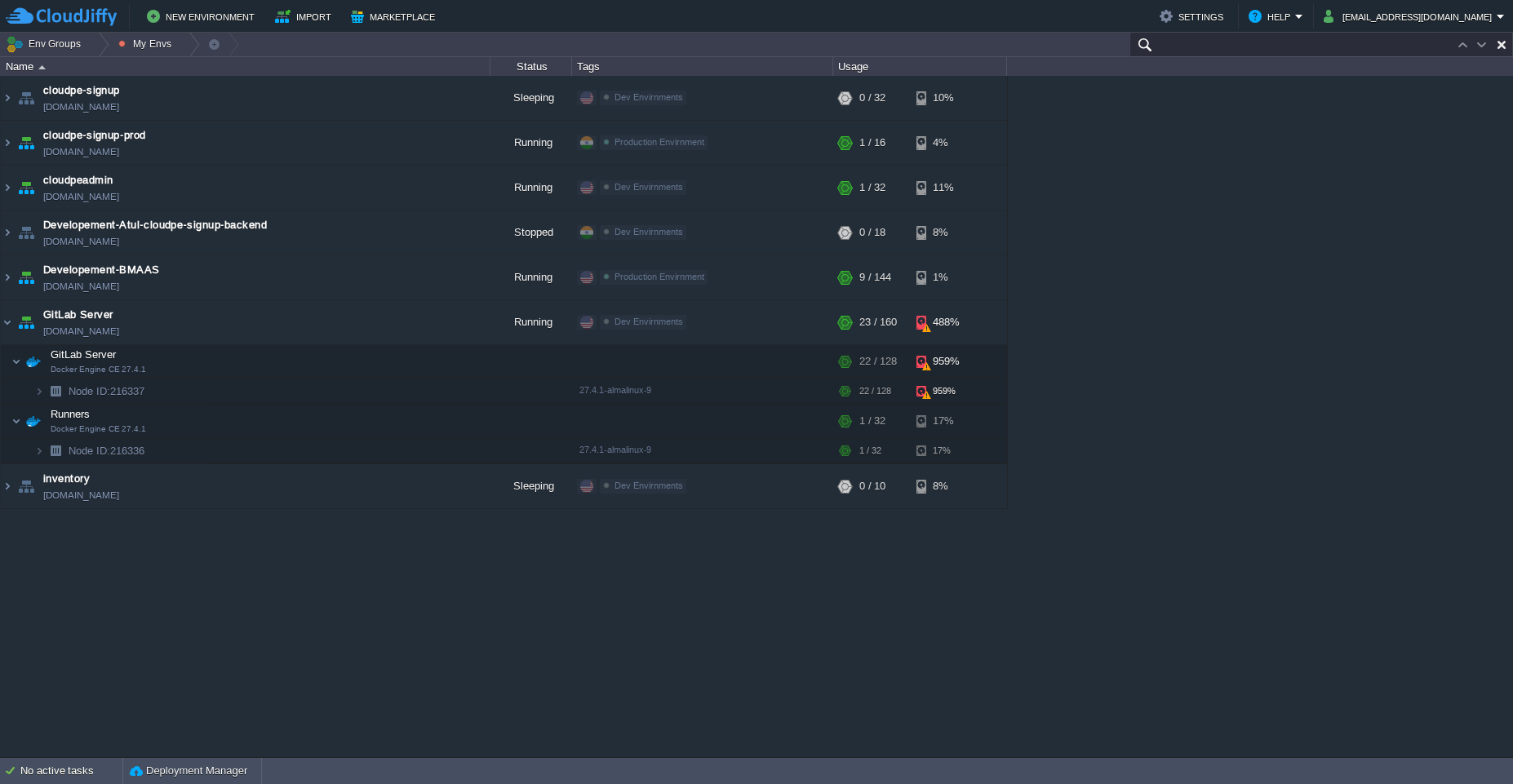
click at [1413, 33] on input "text" at bounding box center [1321, 44] width 384 height 23
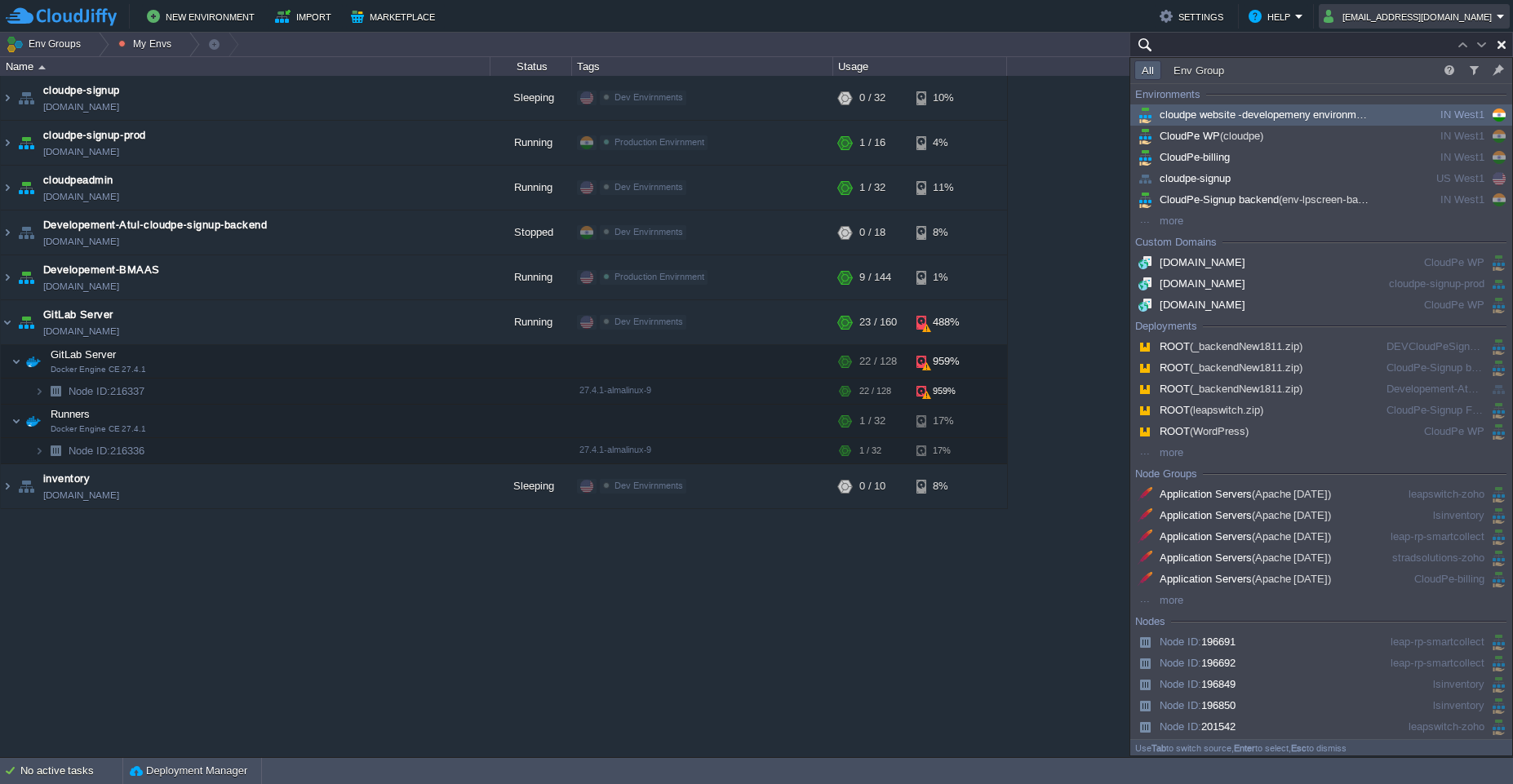
type input "Search (Ctrl+F)"
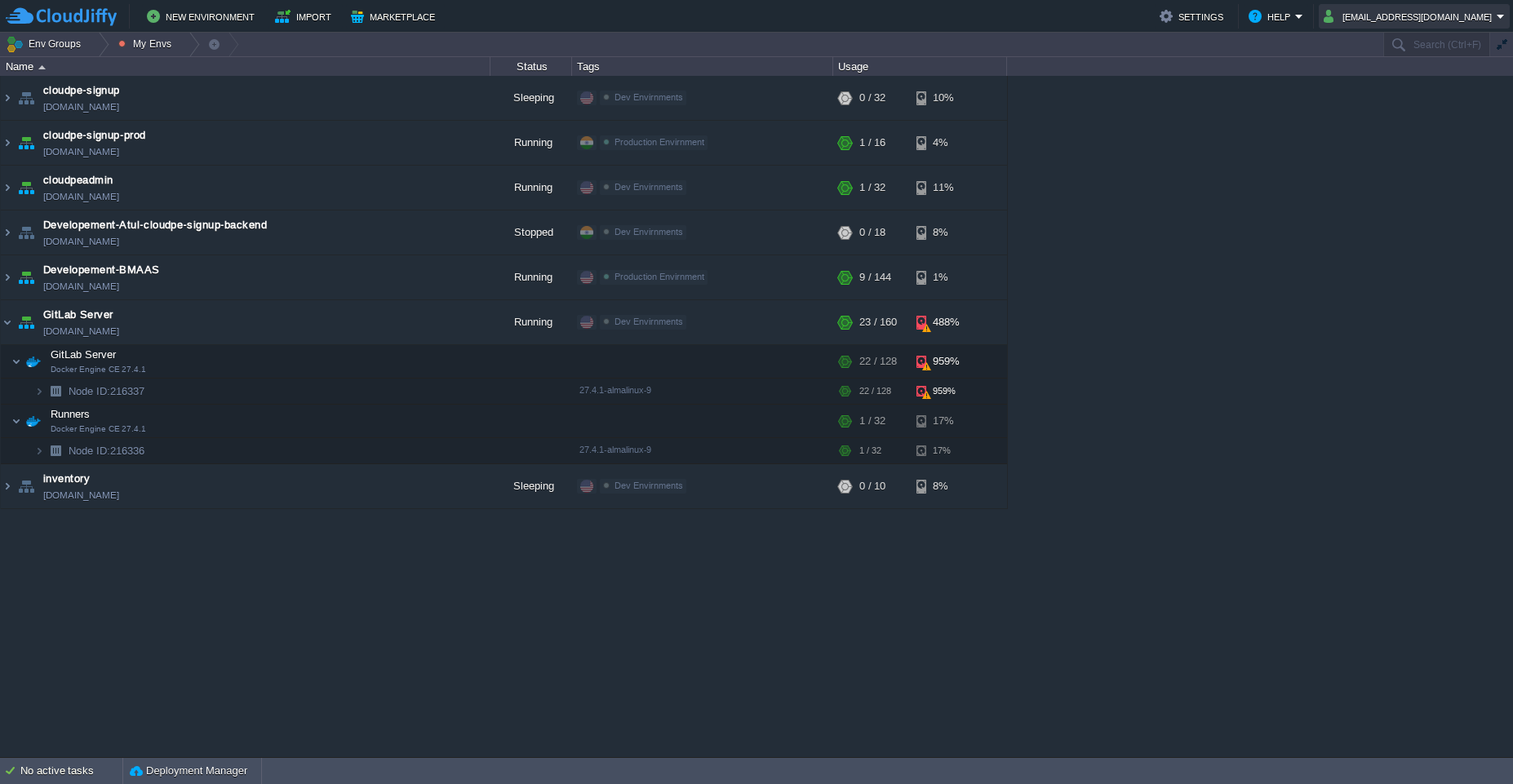
click at [1416, 15] on button "[EMAIL_ADDRESS][DOMAIN_NAME]" at bounding box center [1409, 16] width 173 height 20
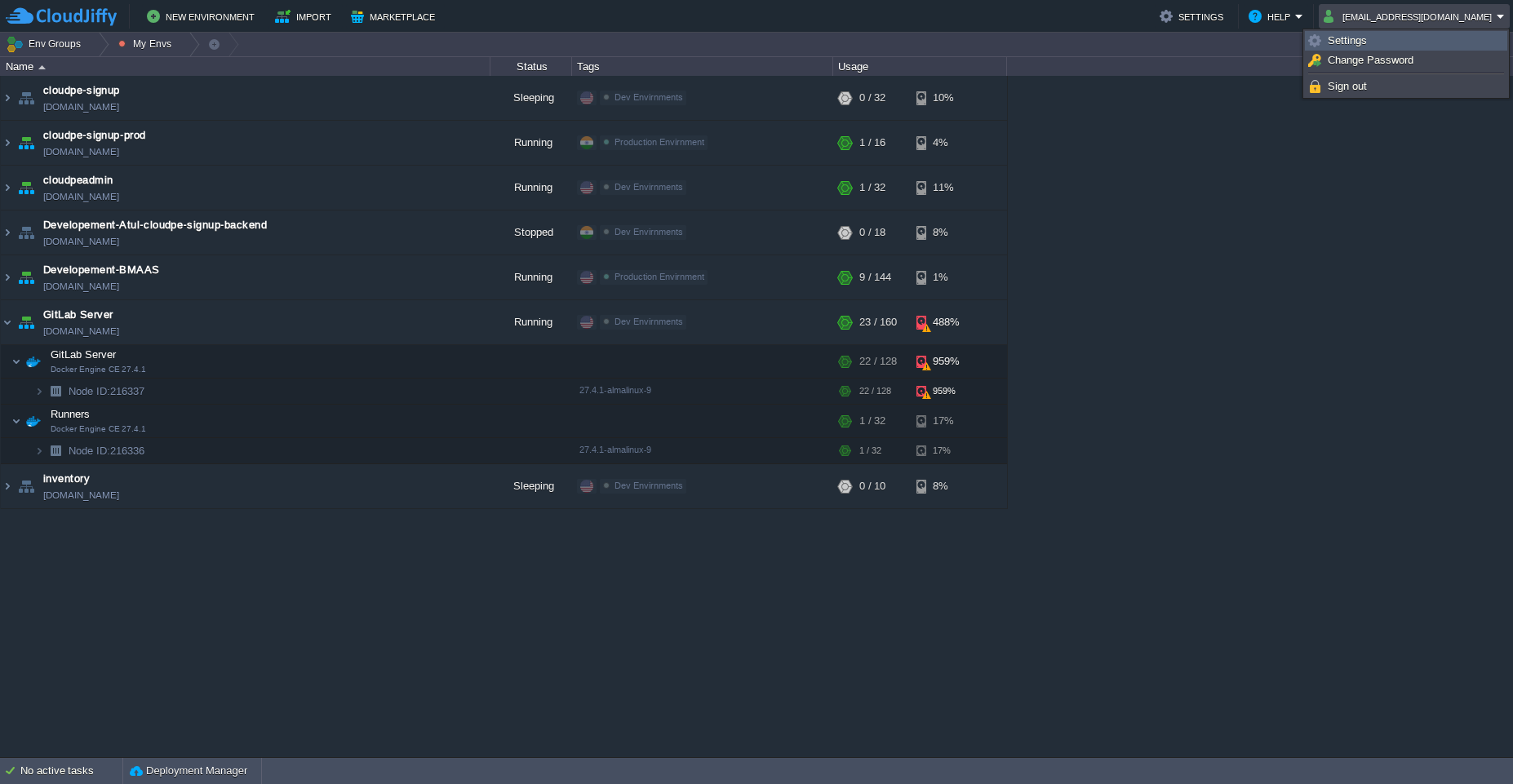
click at [1335, 46] on span "Settings" at bounding box center [1347, 40] width 39 height 12
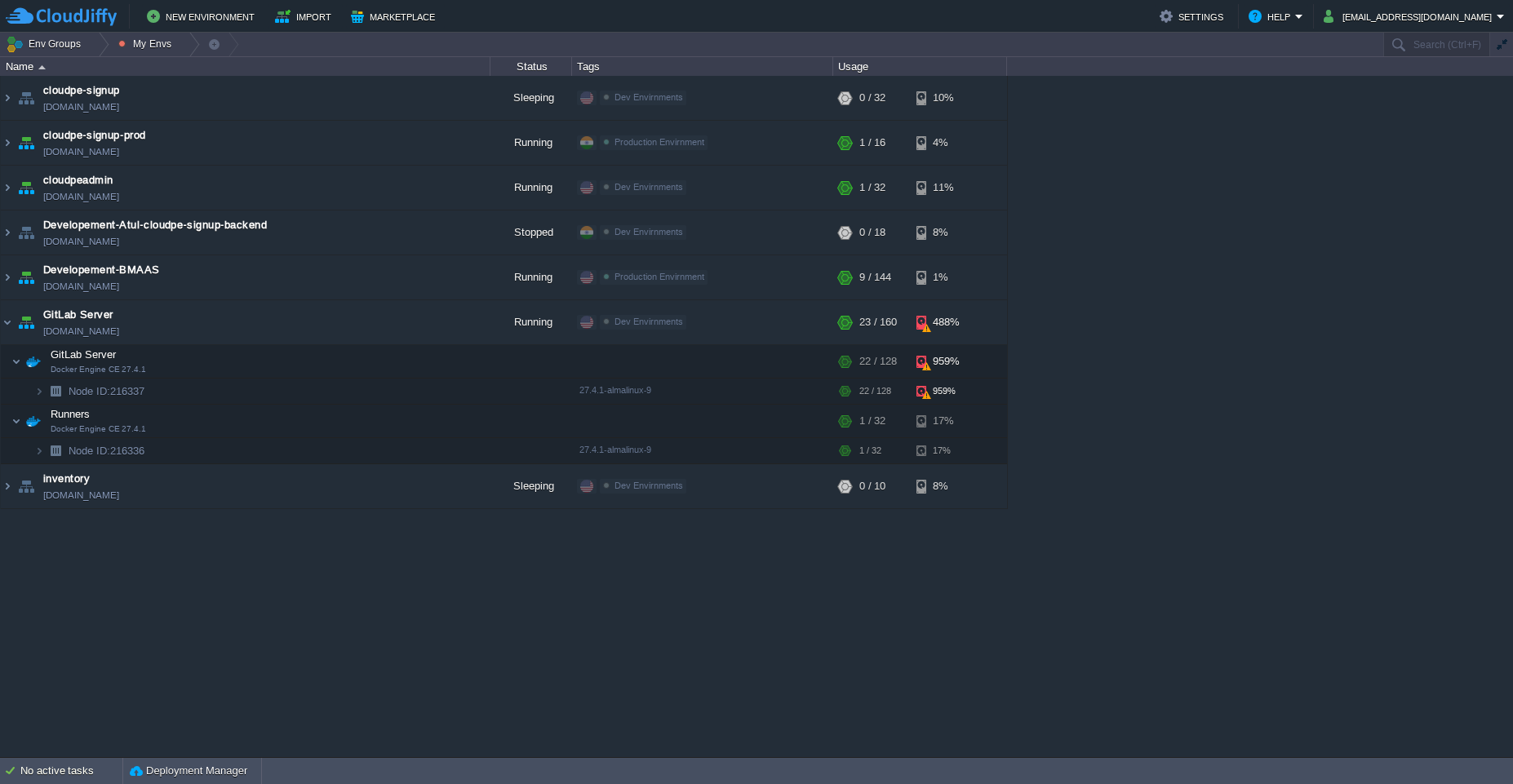
click at [605, 668] on div "cloudpe website -developemeny environment [DOMAIN_NAME] Running [PERSON_NAME] +…" at bounding box center [756, 416] width 1513 height 681
